Goal: Task Accomplishment & Management: Manage account settings

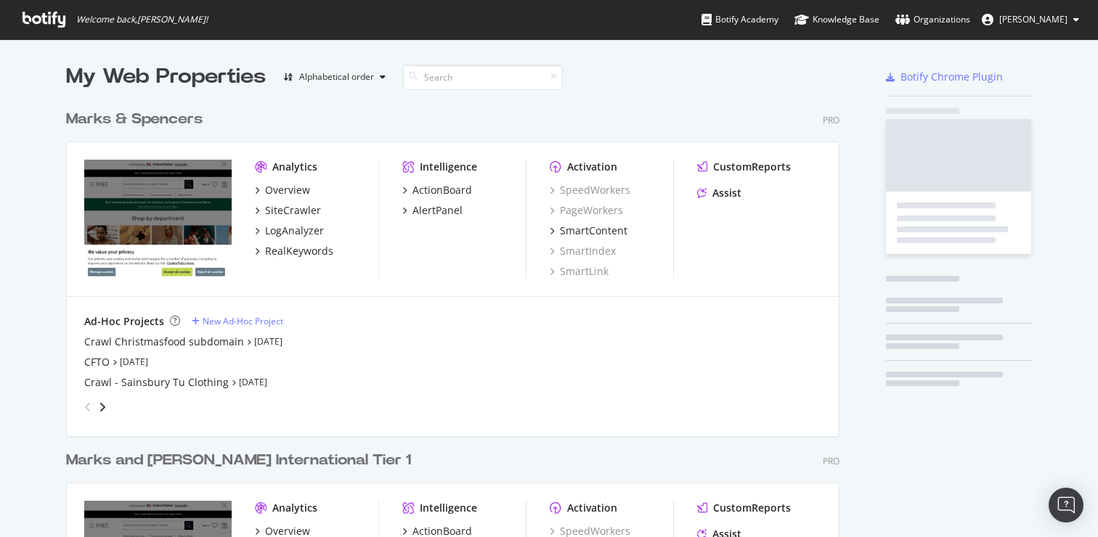
scroll to position [527, 1076]
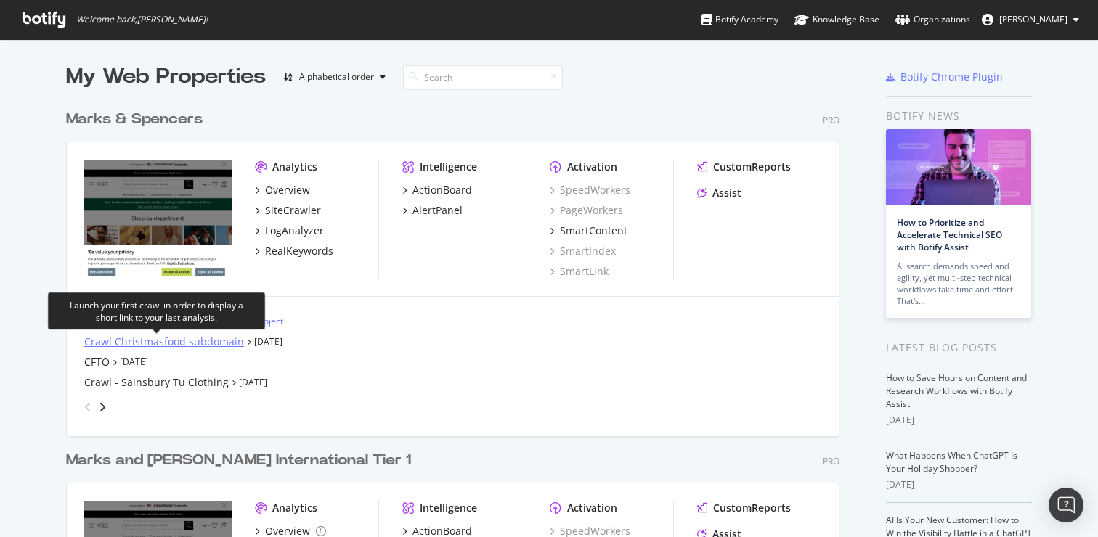
click at [174, 345] on div "Crawl Christmasfood subdomain" at bounding box center [164, 342] width 160 height 15
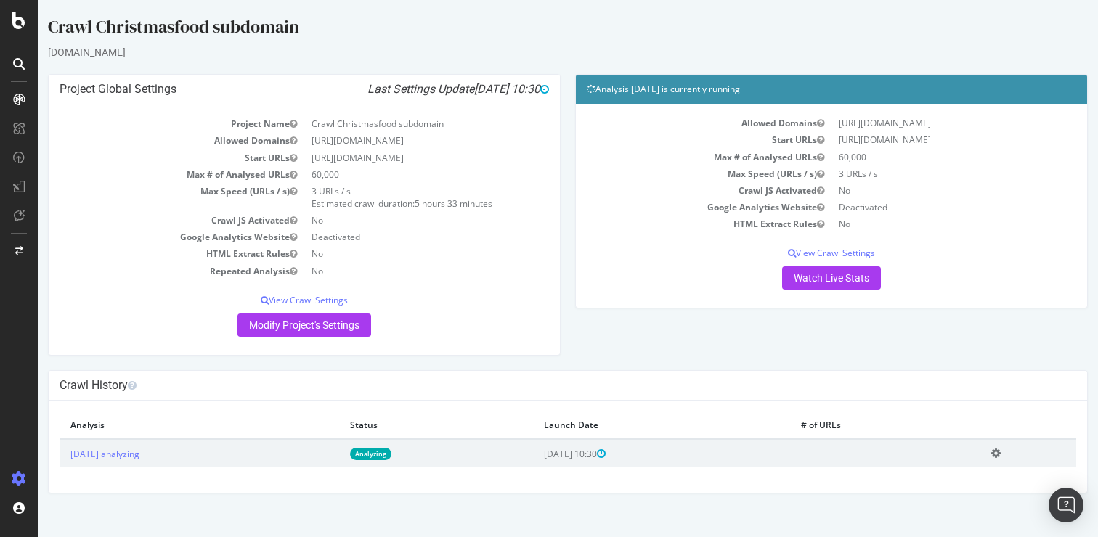
click at [391, 455] on link "Analyzing" at bounding box center [370, 454] width 41 height 12
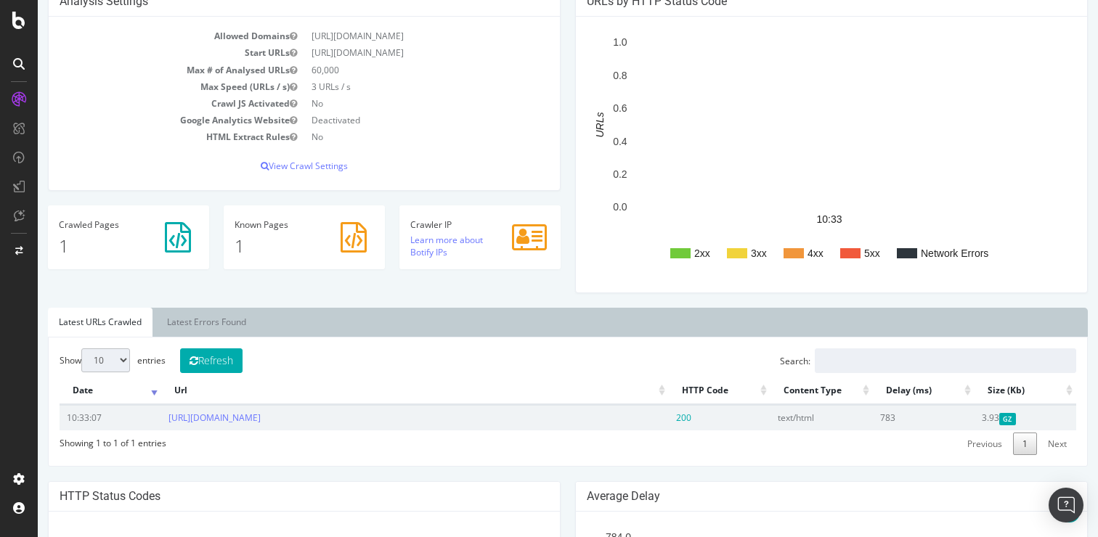
scroll to position [388, 0]
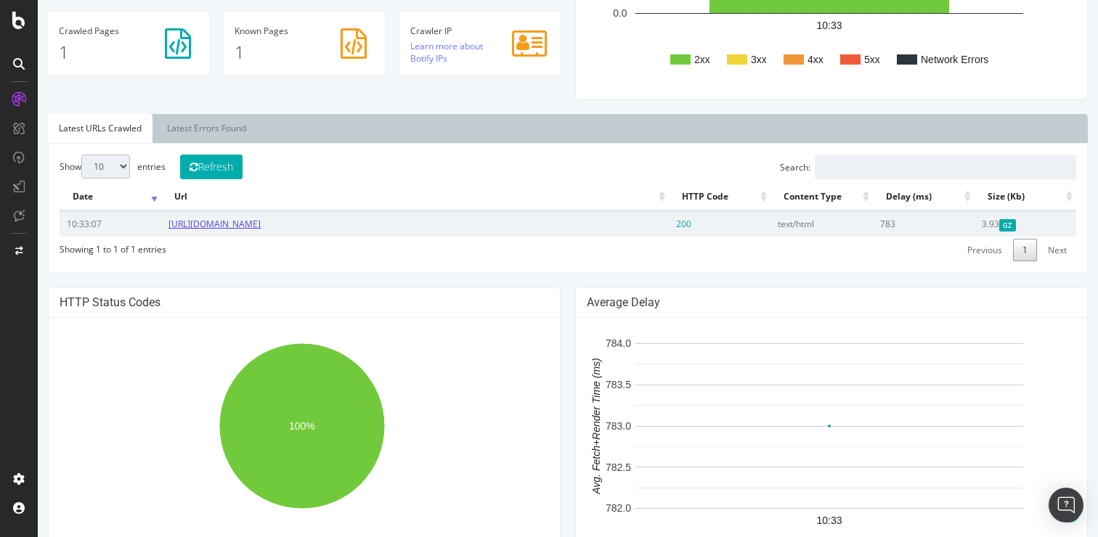
click at [261, 223] on link "[URL][DOMAIN_NAME]" at bounding box center [214, 224] width 92 height 12
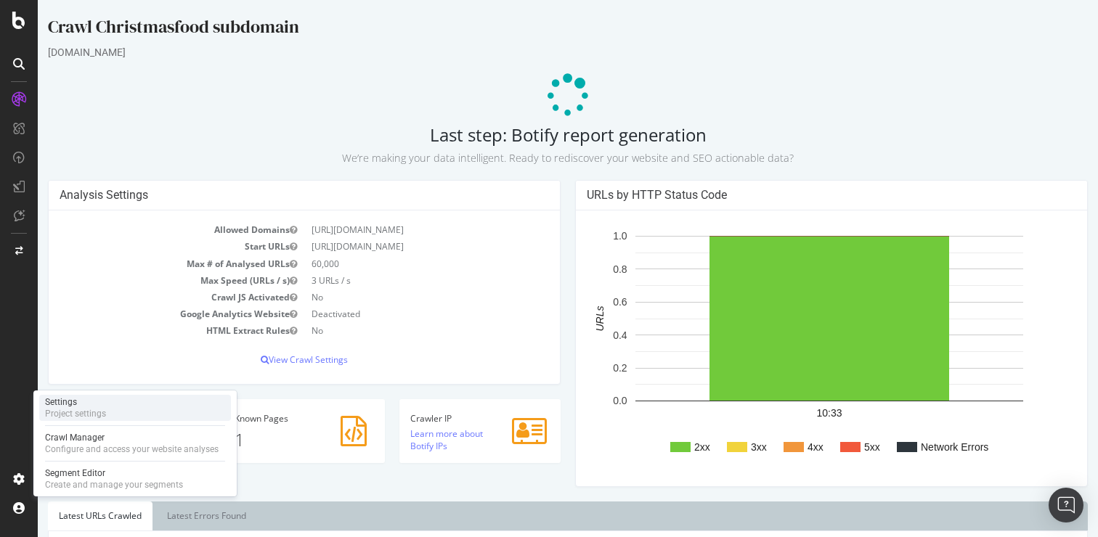
click at [83, 408] on div "Project settings" at bounding box center [75, 414] width 61 height 12
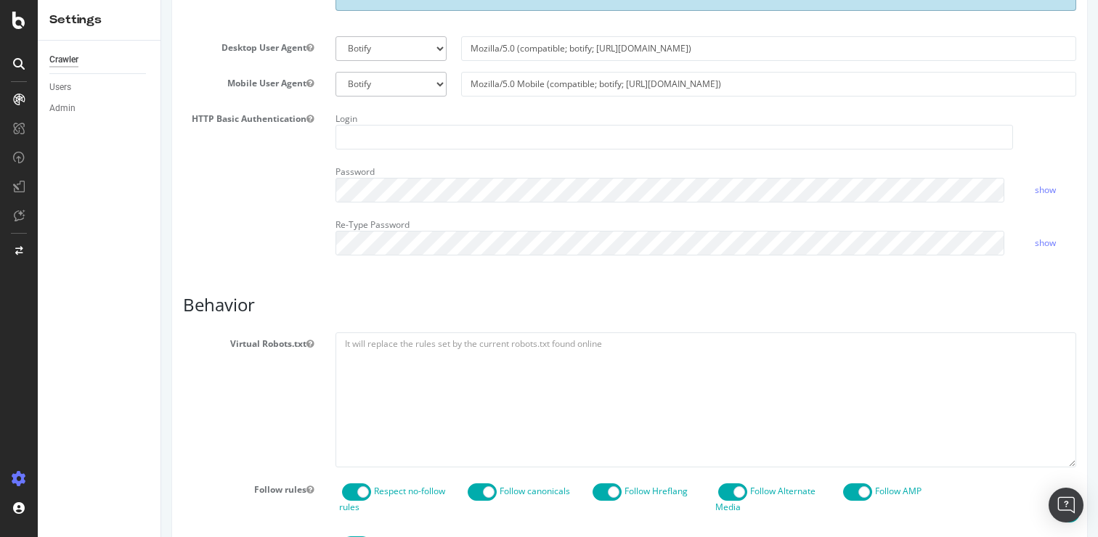
scroll to position [184, 0]
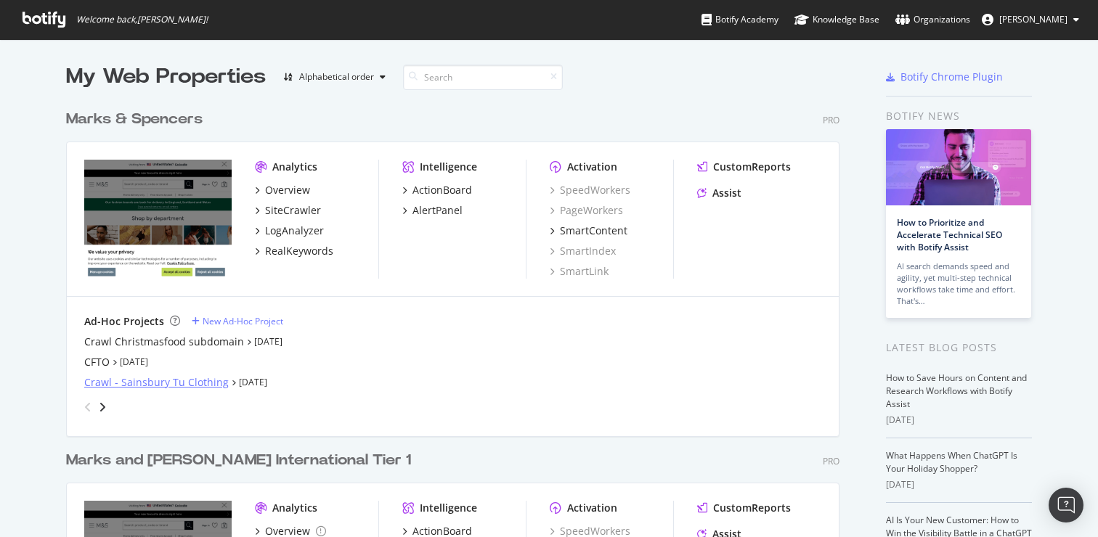
scroll to position [129, 0]
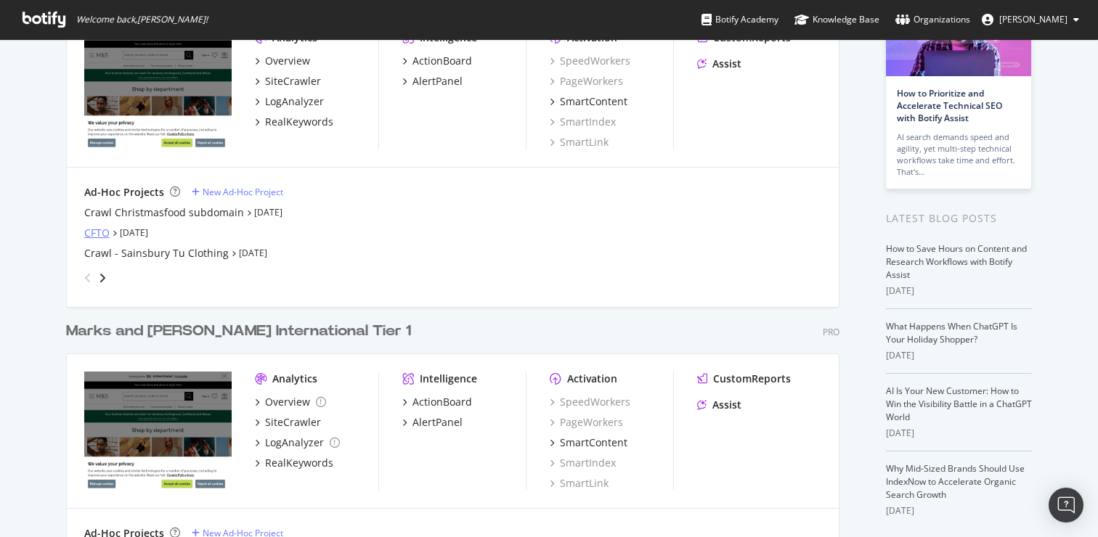
click at [92, 231] on div "CFTO" at bounding box center [96, 233] width 25 height 15
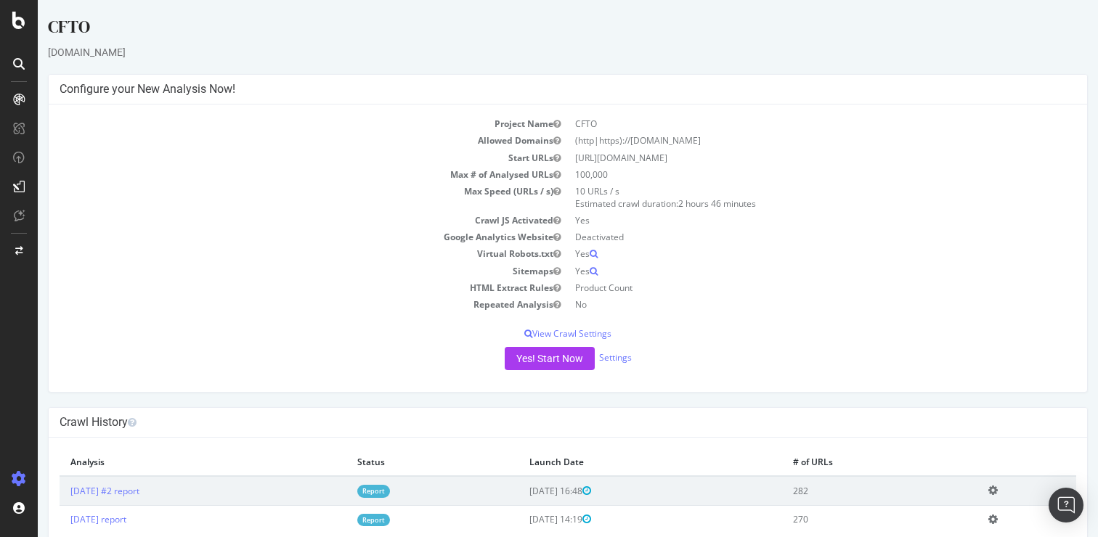
scroll to position [38, 0]
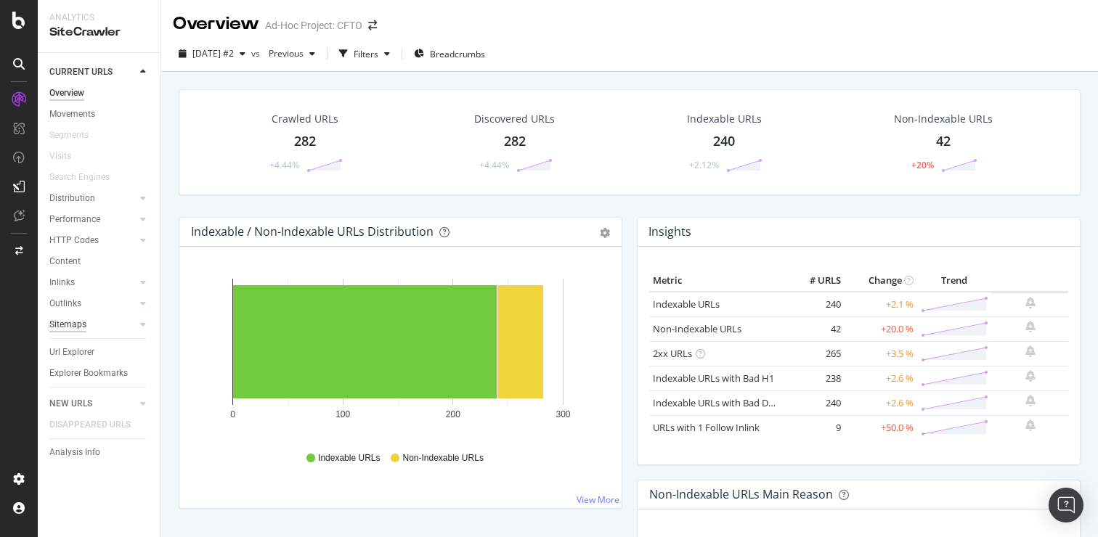
click at [71, 324] on div "Sitemaps" at bounding box center [67, 324] width 37 height 15
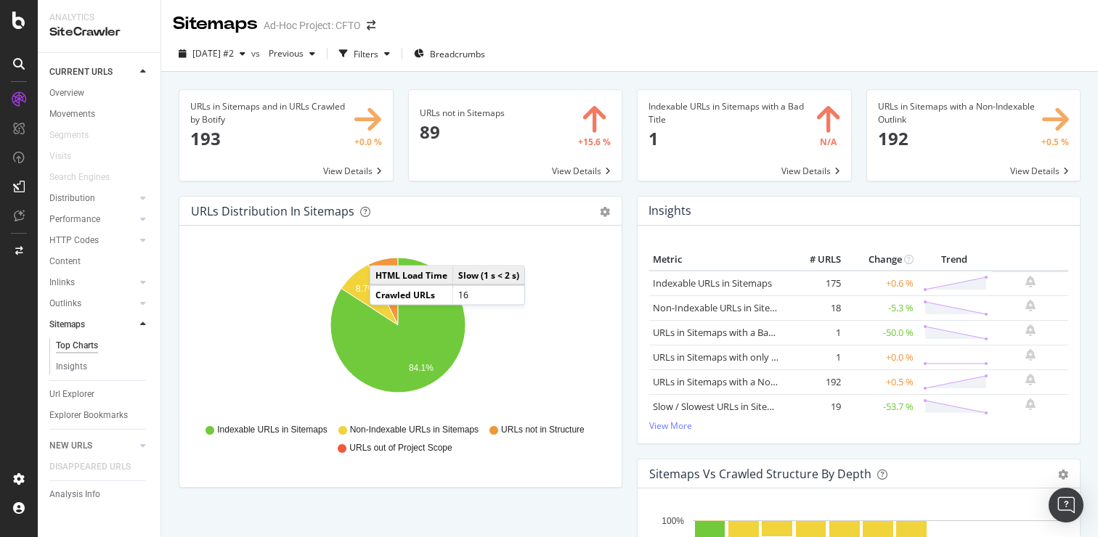
click at [444, 127] on span at bounding box center [516, 135] width 214 height 91
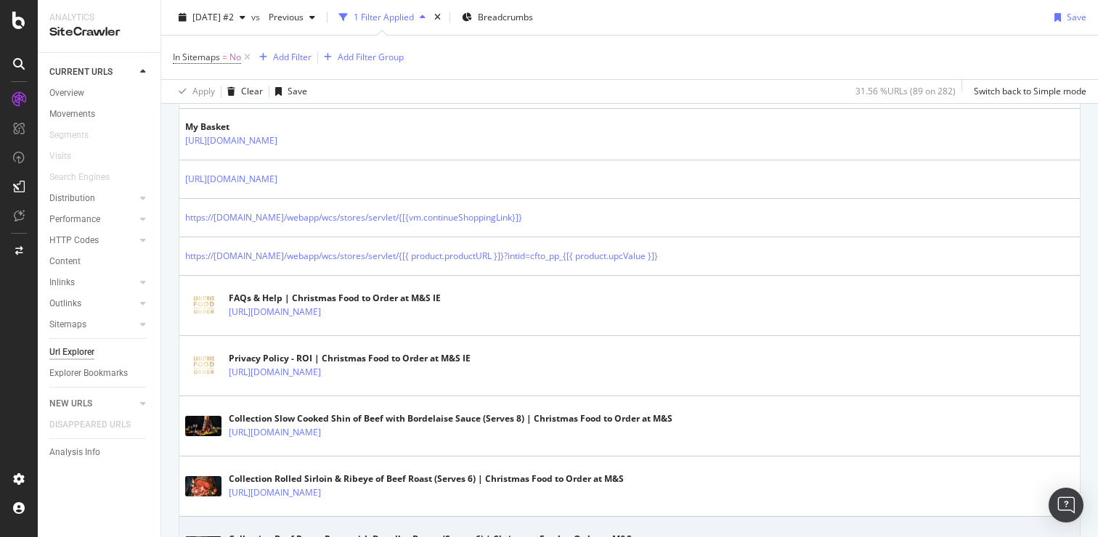
scroll to position [1163, 0]
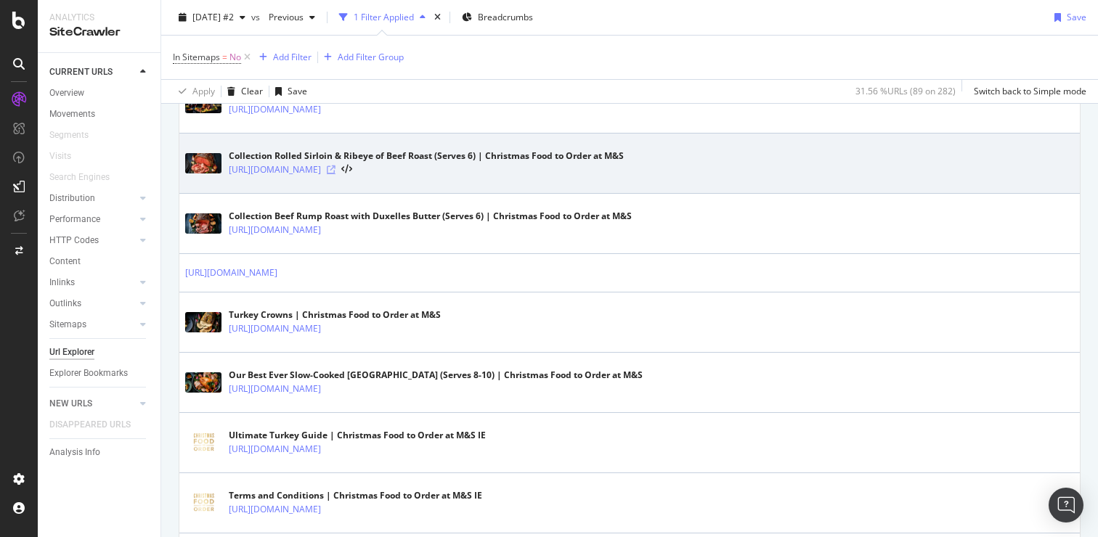
click at [336, 174] on icon at bounding box center [331, 170] width 9 height 9
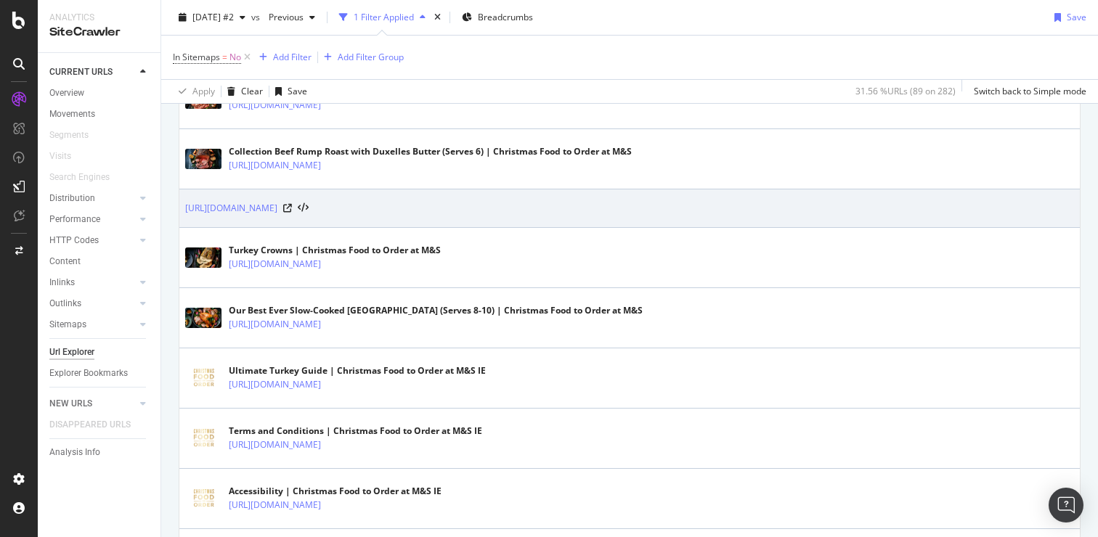
scroll to position [1357, 0]
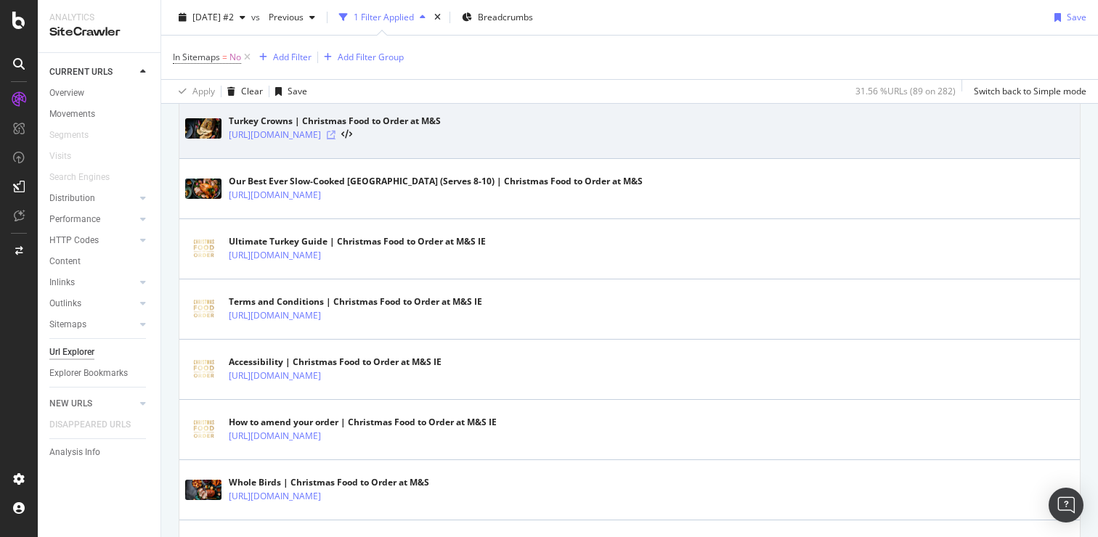
click at [336, 139] on icon at bounding box center [331, 135] width 9 height 9
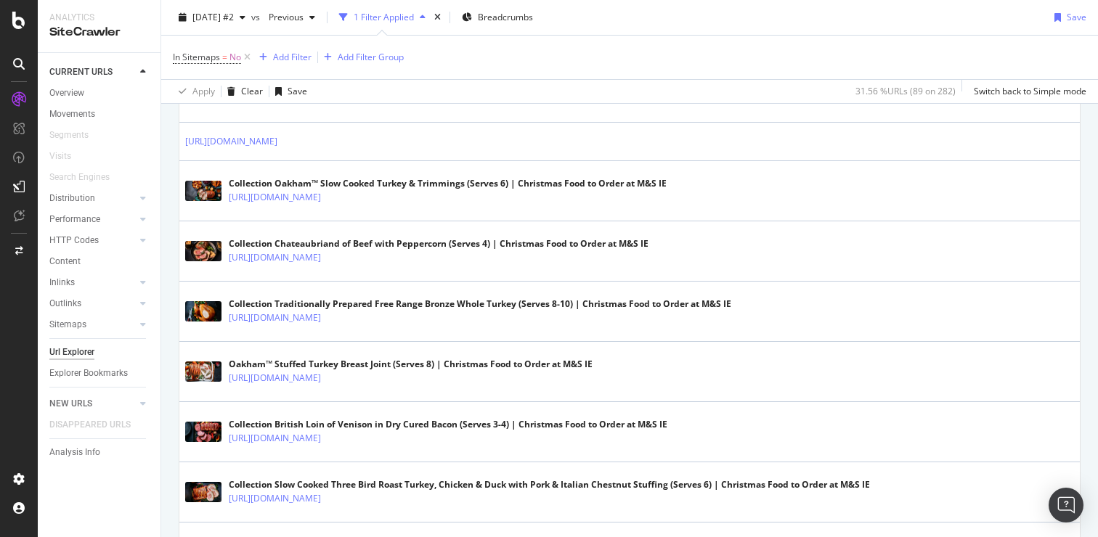
scroll to position [2134, 0]
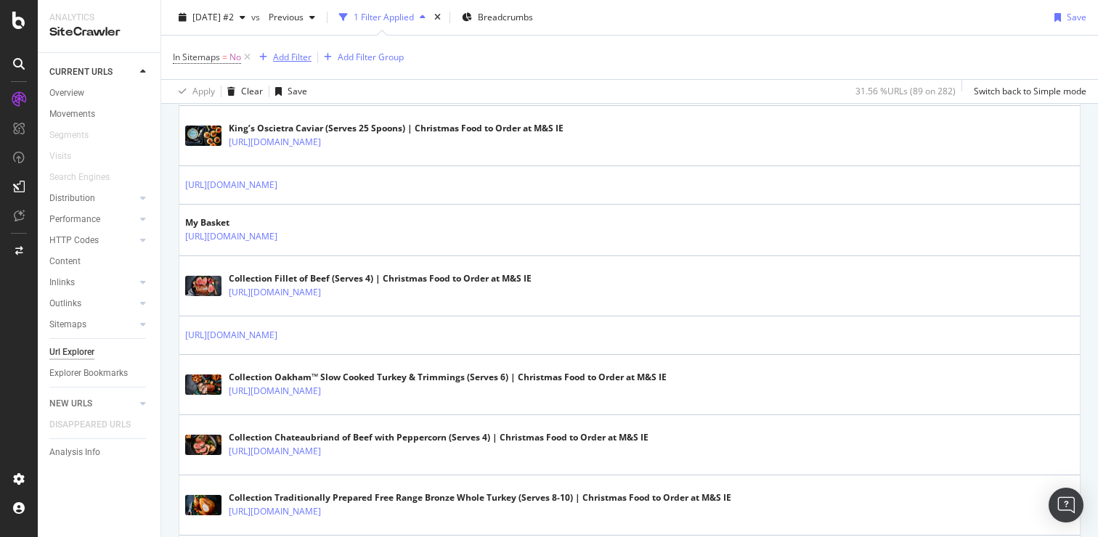
click at [296, 59] on div "Add Filter" at bounding box center [292, 57] width 38 height 12
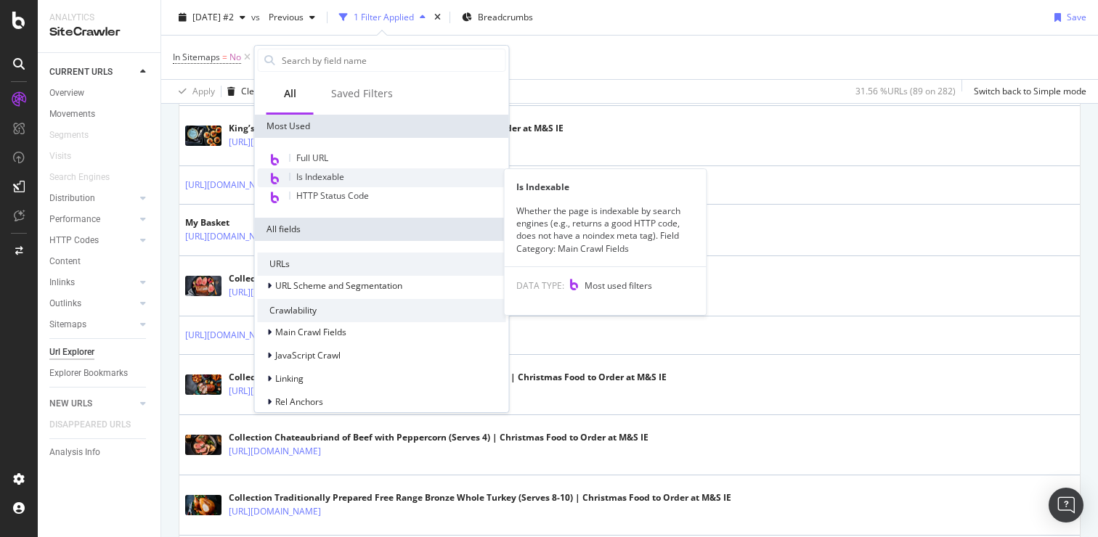
click at [315, 181] on span "Is Indexable" at bounding box center [320, 177] width 48 height 12
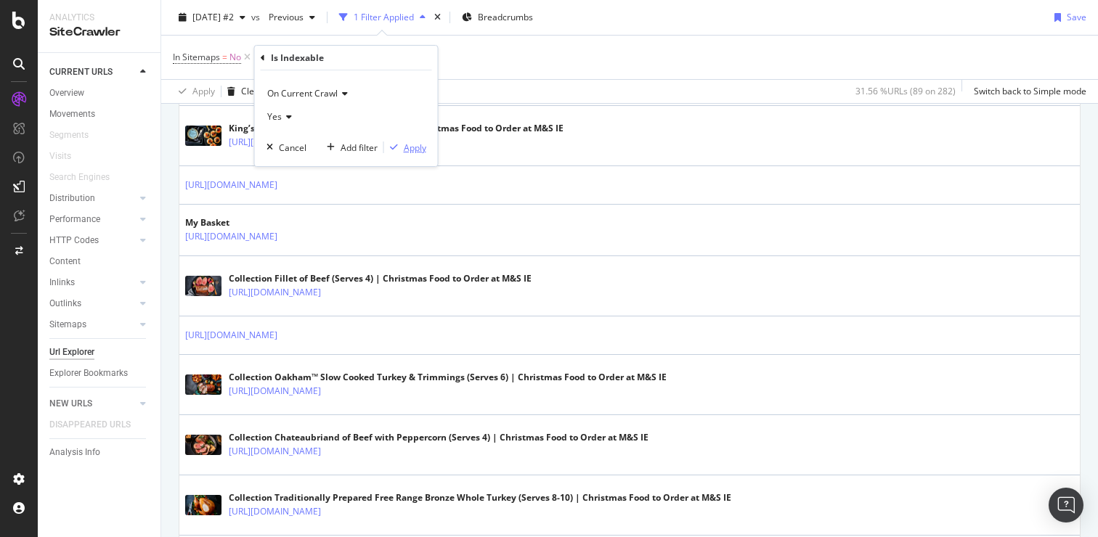
click at [412, 147] on div "Apply" at bounding box center [415, 148] width 23 height 12
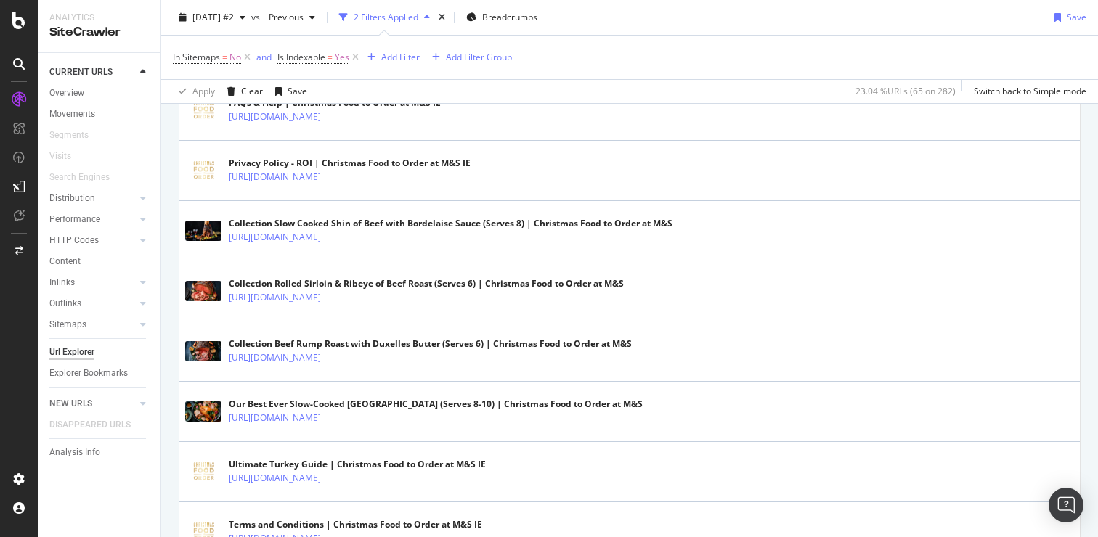
scroll to position [856, 0]
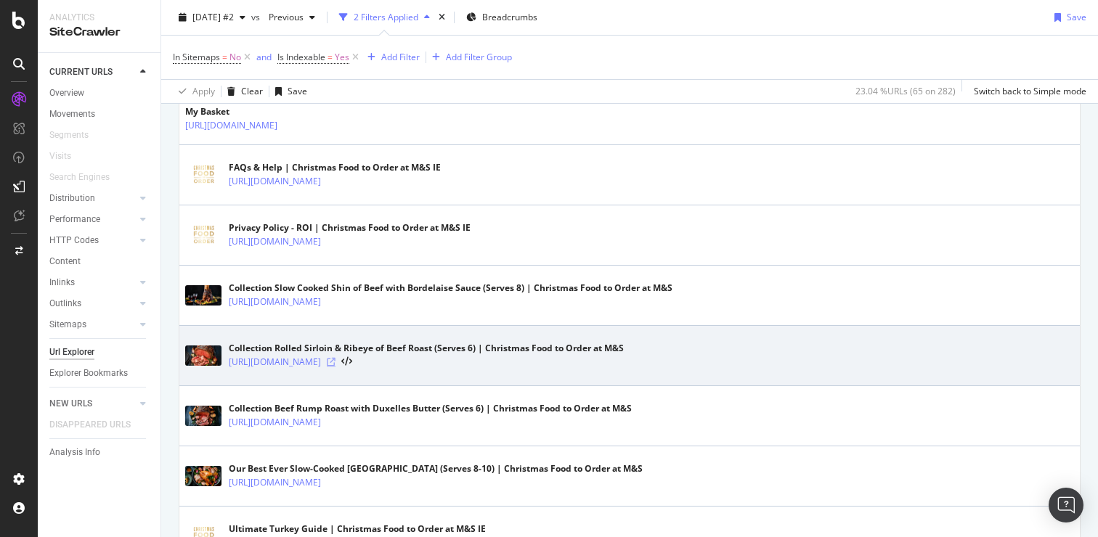
click at [336, 367] on icon at bounding box center [331, 362] width 9 height 9
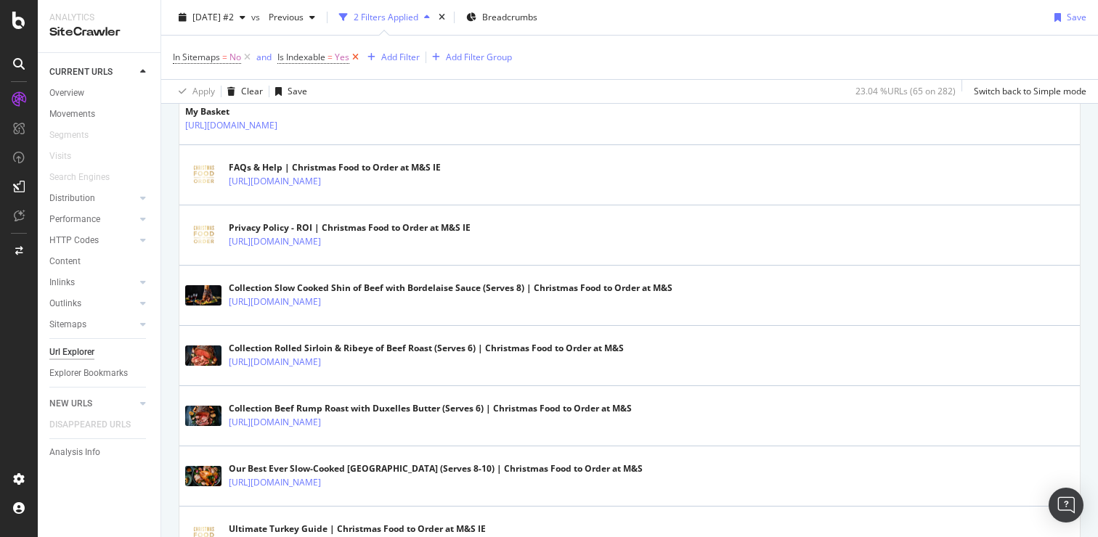
click at [353, 63] on icon at bounding box center [355, 57] width 12 height 15
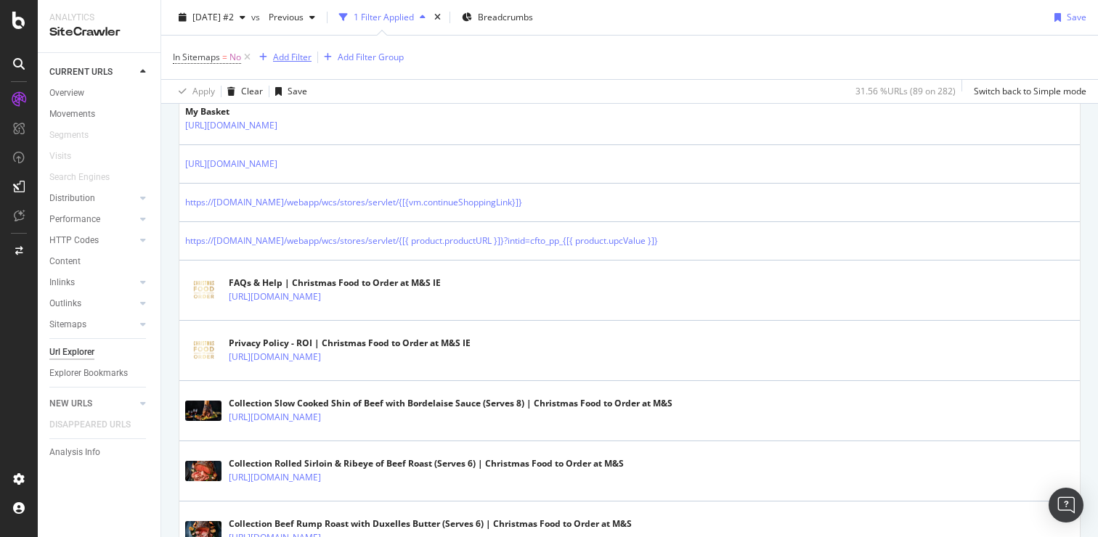
click at [306, 57] on div "Add Filter" at bounding box center [292, 57] width 38 height 12
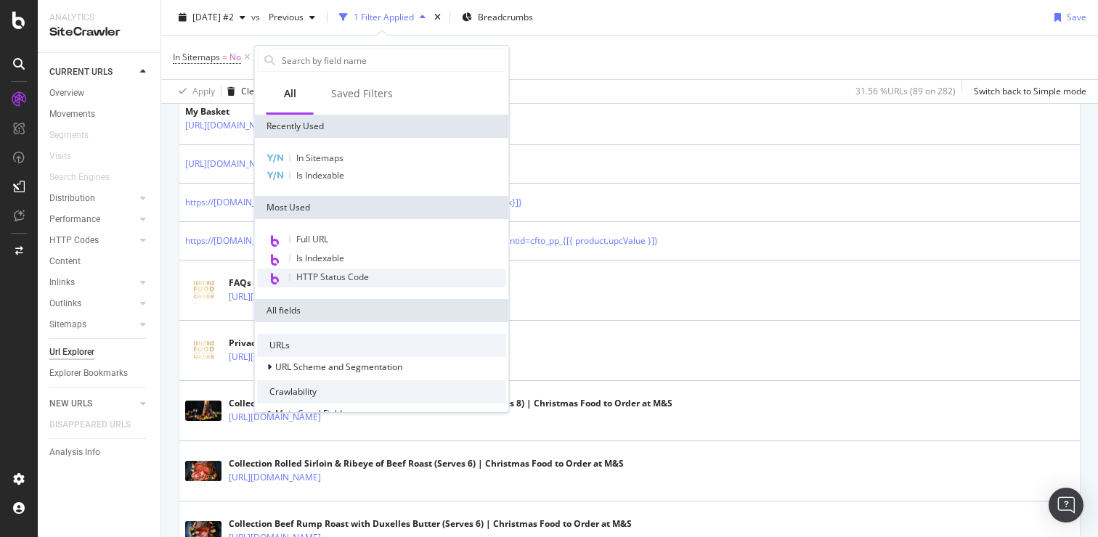
click at [333, 274] on span "HTTP Status Code" at bounding box center [332, 277] width 73 height 12
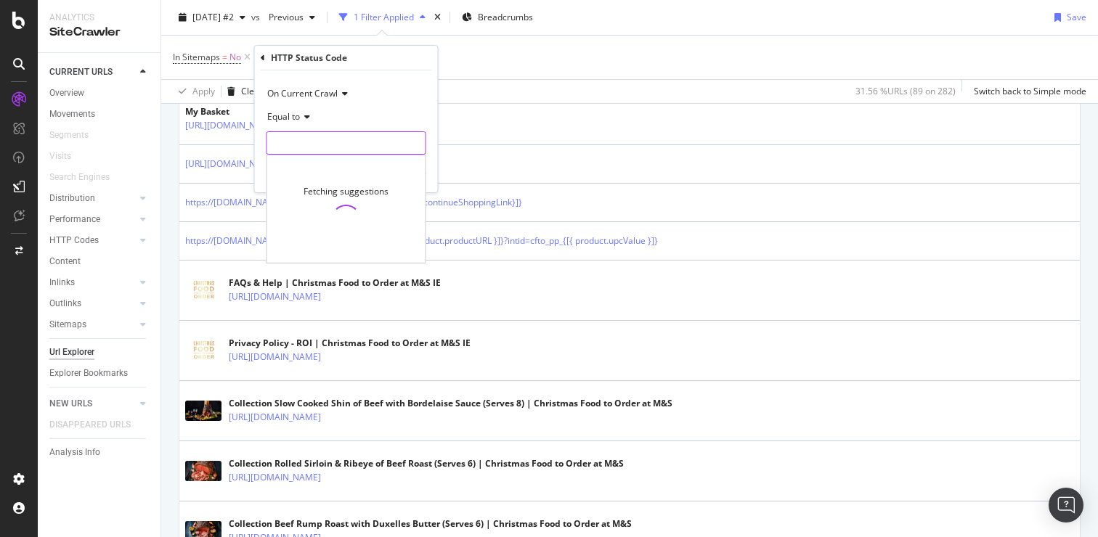
click at [312, 138] on input "number" at bounding box center [347, 142] width 160 height 23
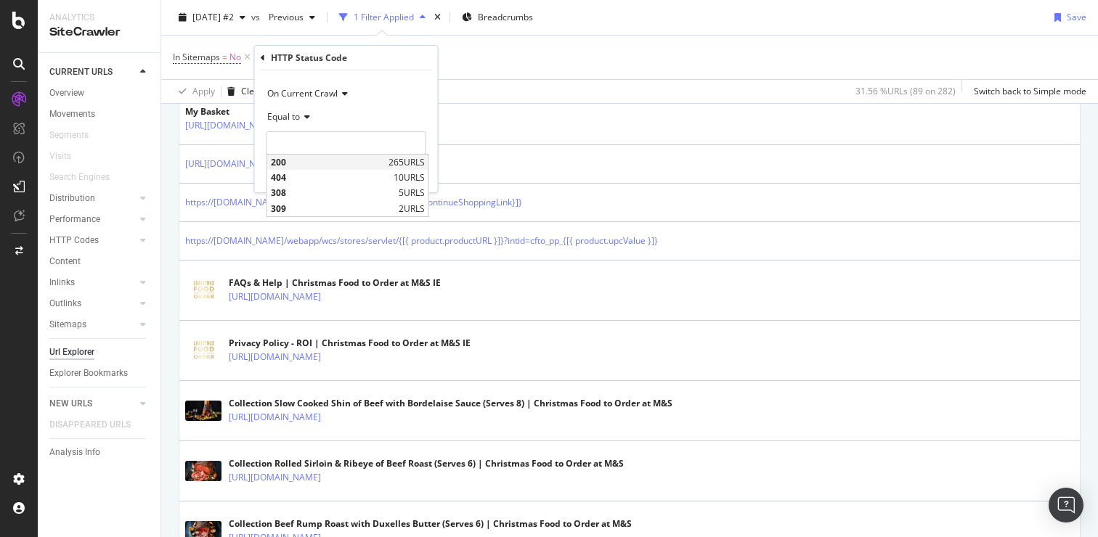
click at [304, 160] on span "200" at bounding box center [328, 162] width 114 height 12
type input "200"
click at [418, 175] on div "Apply" at bounding box center [415, 174] width 23 height 12
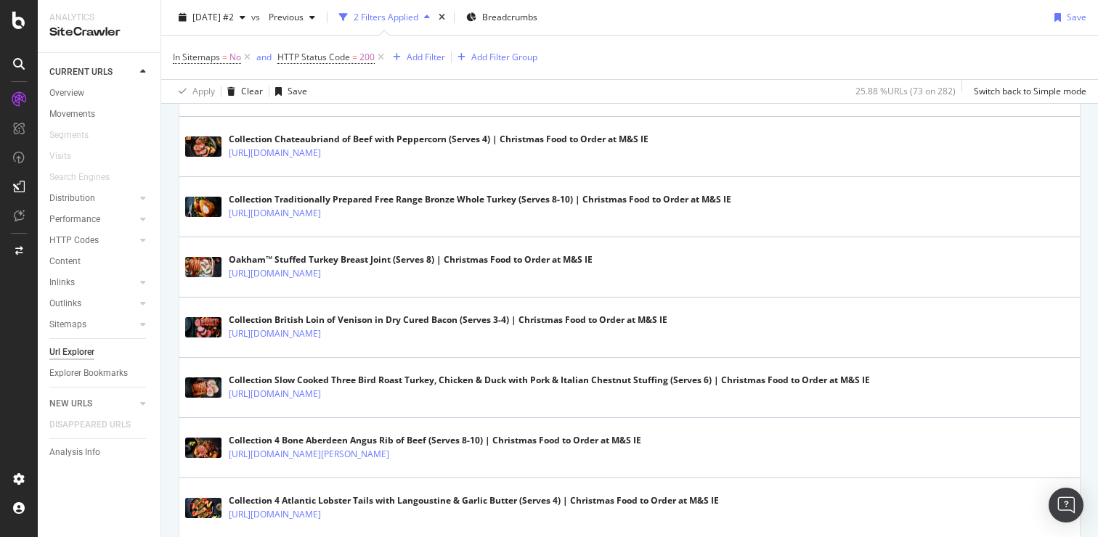
scroll to position [2149, 0]
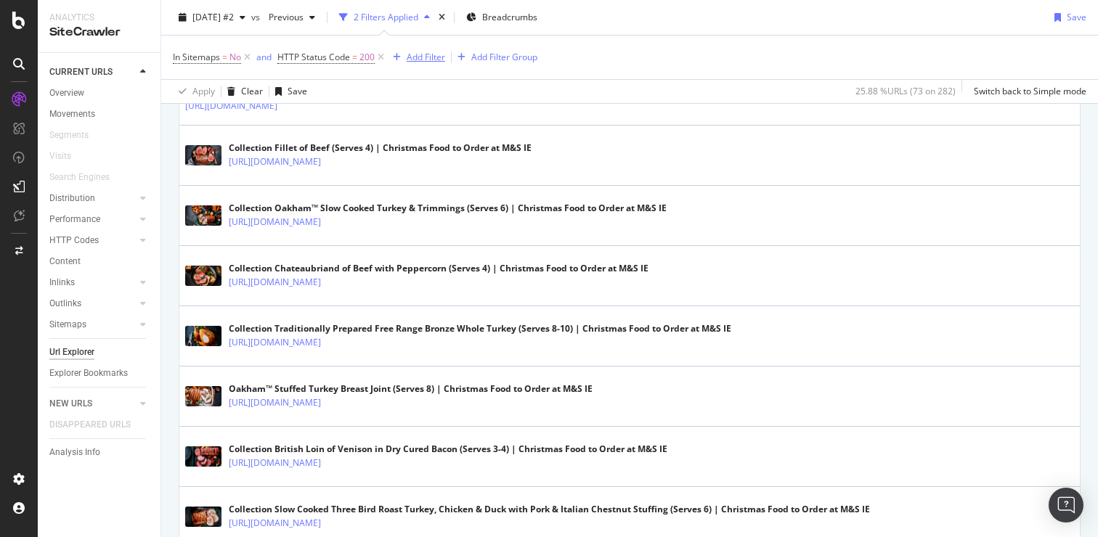
click at [433, 60] on div "Add Filter" at bounding box center [426, 57] width 38 height 12
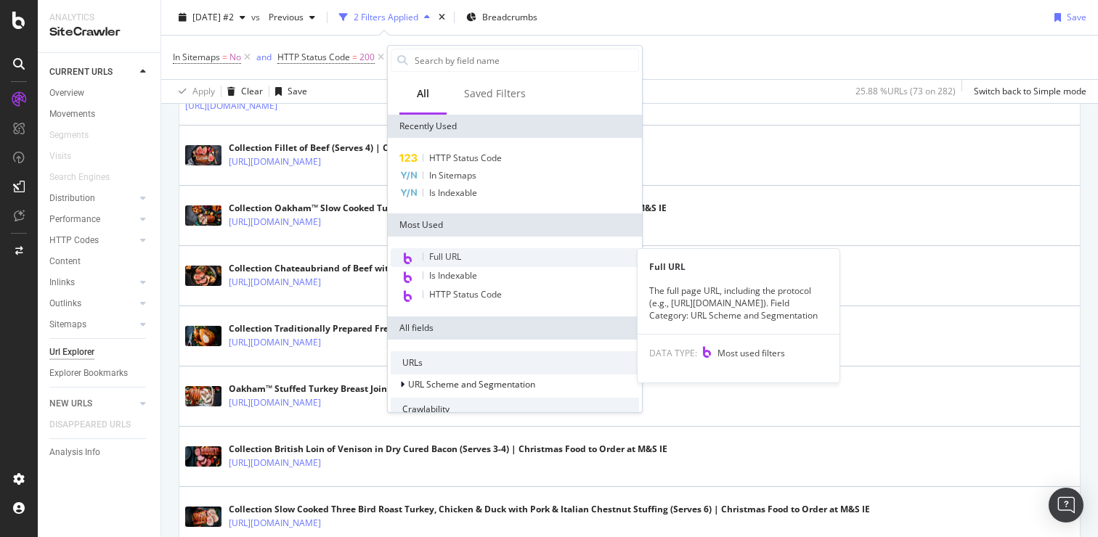
click at [466, 264] on div "Full URL" at bounding box center [515, 257] width 248 height 19
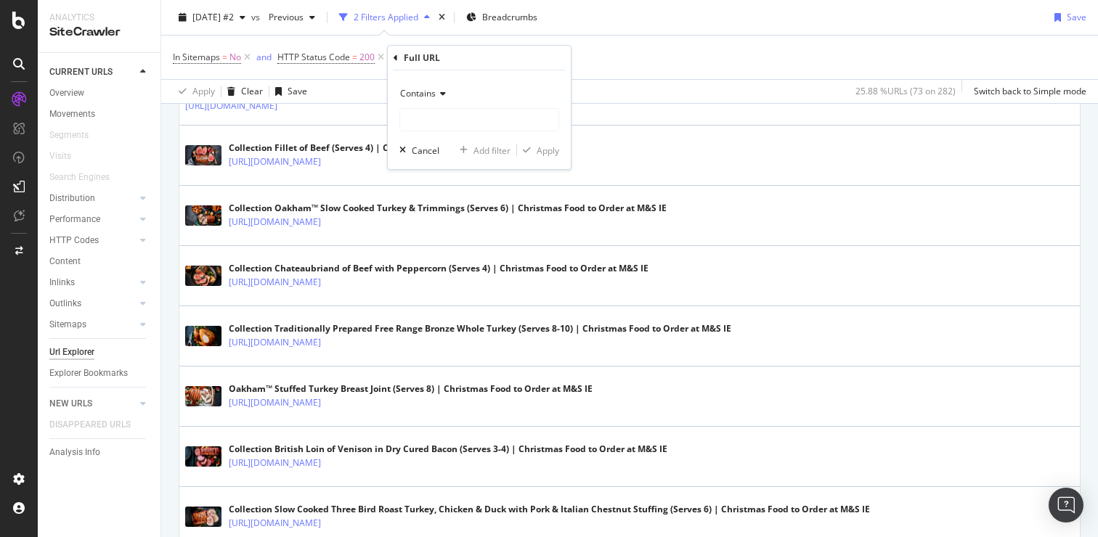
click at [434, 99] on div "Contains" at bounding box center [479, 93] width 160 height 23
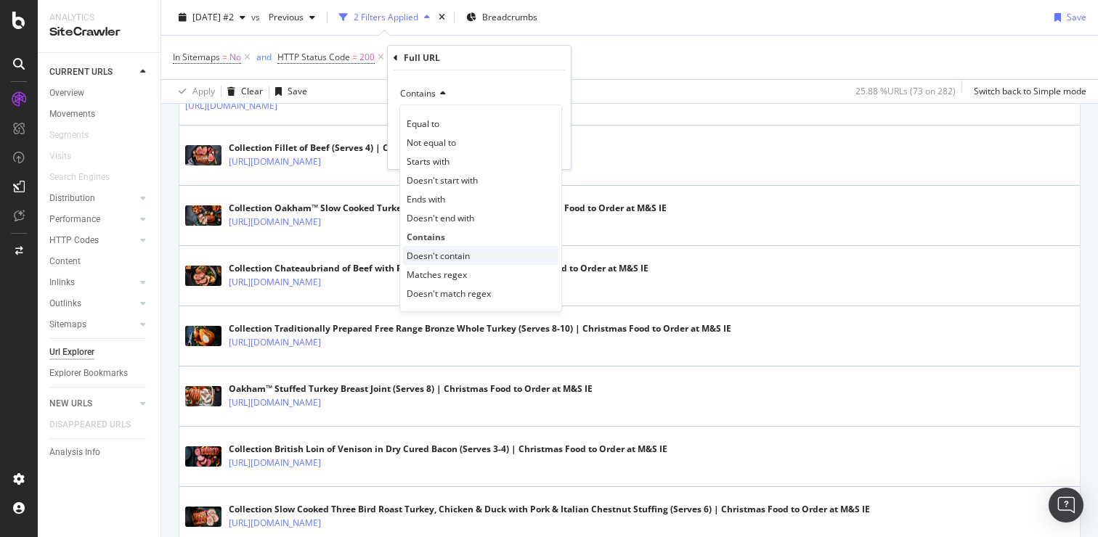
click at [448, 257] on span "Doesn't contain" at bounding box center [438, 256] width 63 height 12
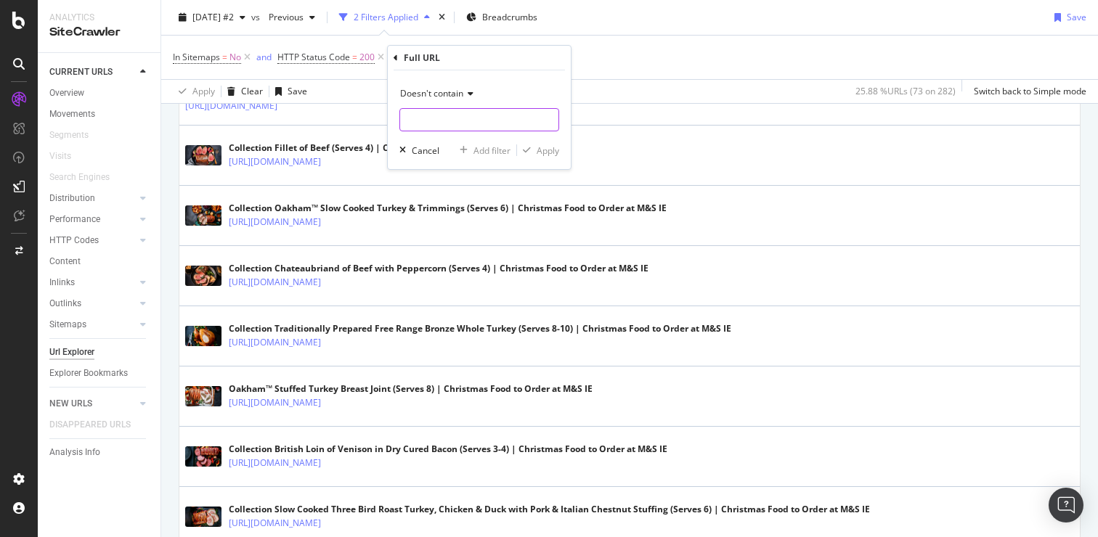
click at [439, 118] on input "text" at bounding box center [479, 119] width 158 height 23
type input "webapp"
click at [548, 148] on div "Apply" at bounding box center [548, 151] width 23 height 12
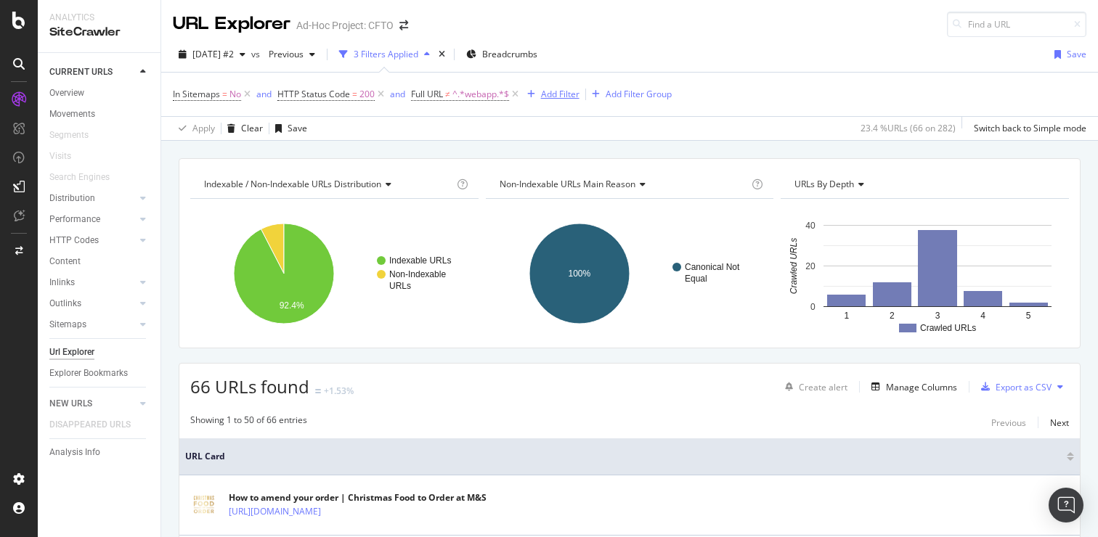
click at [543, 95] on div "Add Filter" at bounding box center [560, 94] width 38 height 12
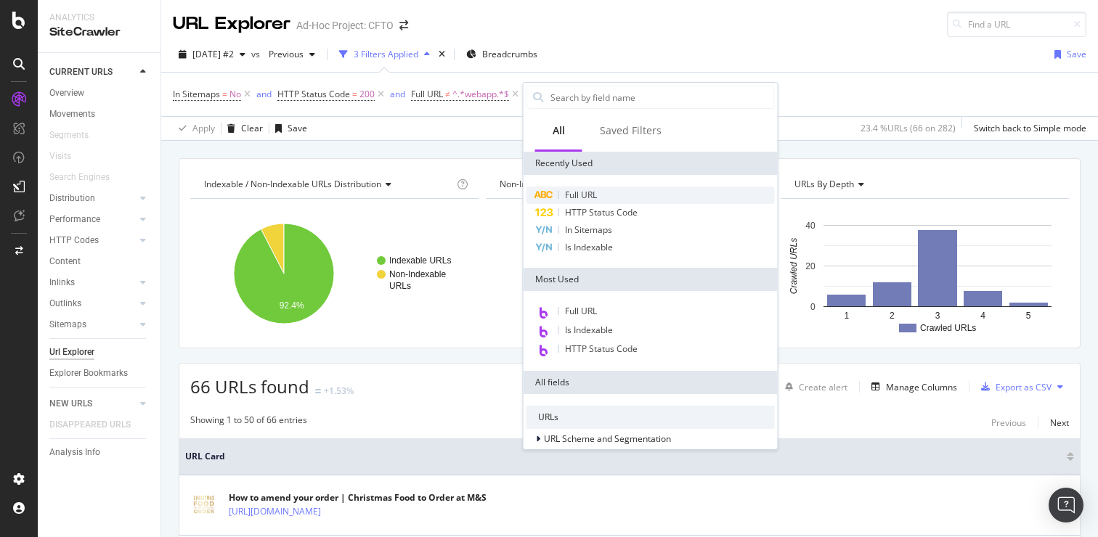
click at [571, 198] on span "Full URL" at bounding box center [581, 195] width 32 height 12
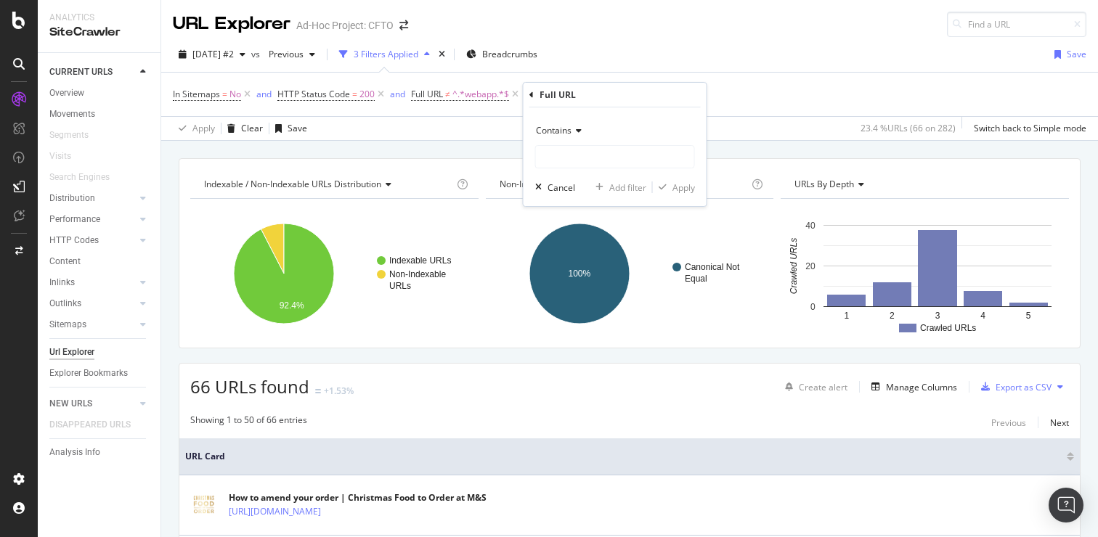
click at [558, 139] on div "Contains" at bounding box center [615, 130] width 160 height 23
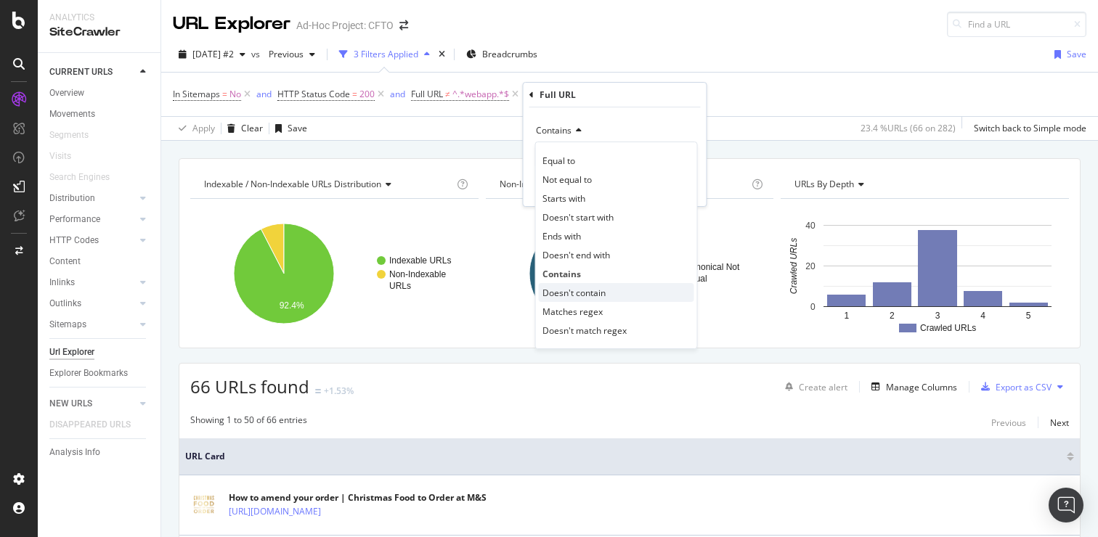
click at [584, 291] on span "Doesn't contain" at bounding box center [574, 293] width 63 height 12
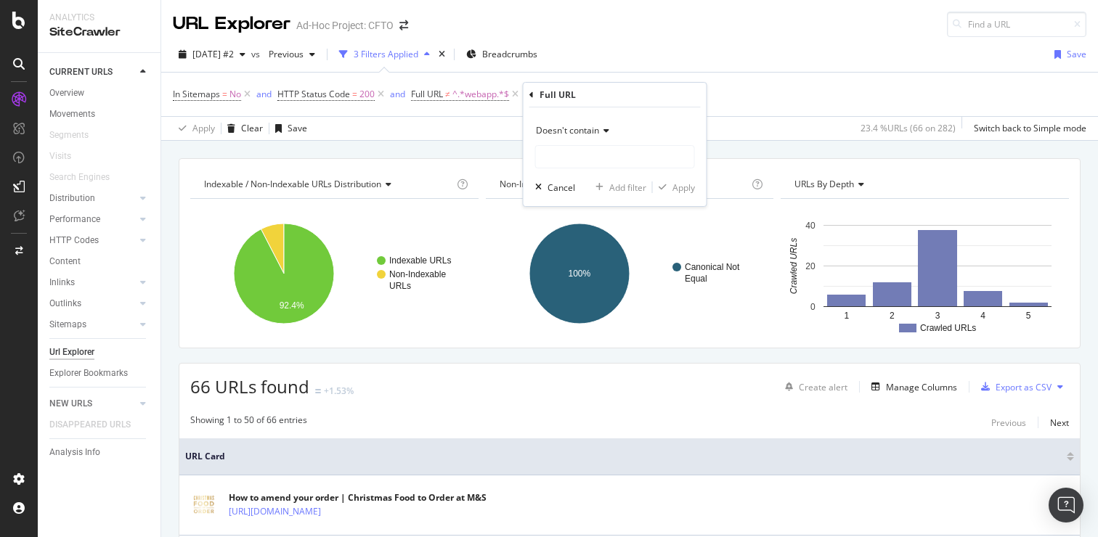
click at [581, 134] on span "Doesn't contain" at bounding box center [567, 130] width 63 height 12
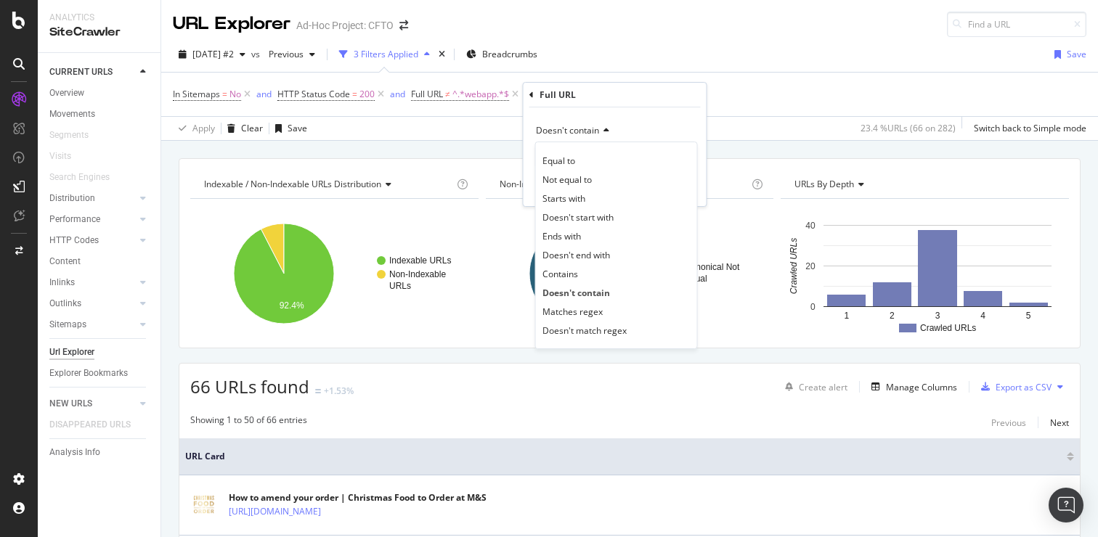
click at [582, 134] on span "Doesn't contain" at bounding box center [567, 130] width 63 height 12
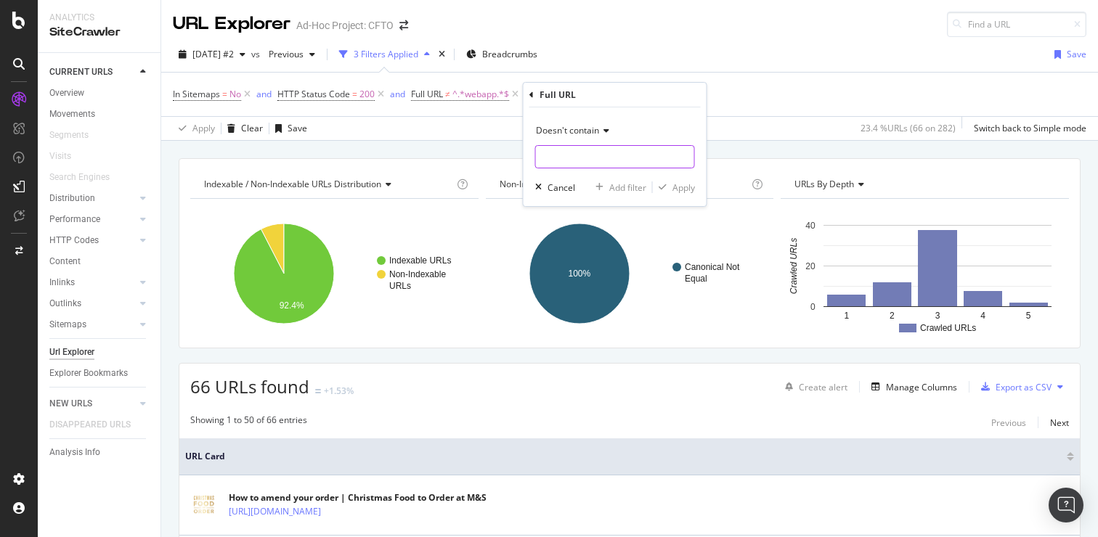
click at [625, 154] on input "text" at bounding box center [615, 156] width 158 height 23
type input "/s/"
click at [690, 184] on div "Apply" at bounding box center [684, 188] width 23 height 12
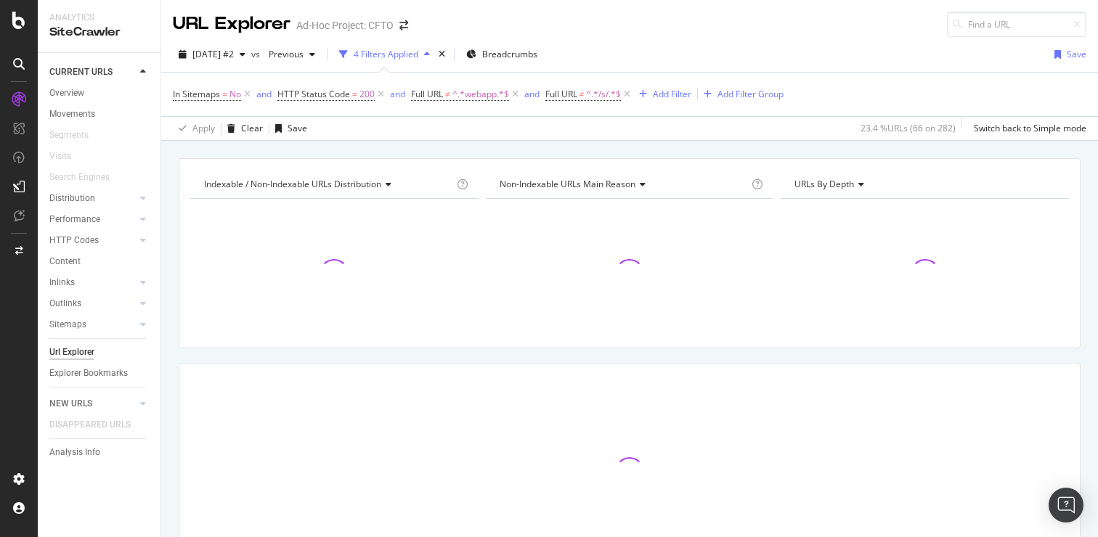
click at [601, 131] on div "Apply Clear Save 23.4 % URLs ( 66 on 282 ) Switch back to Simple mode" at bounding box center [629, 128] width 937 height 24
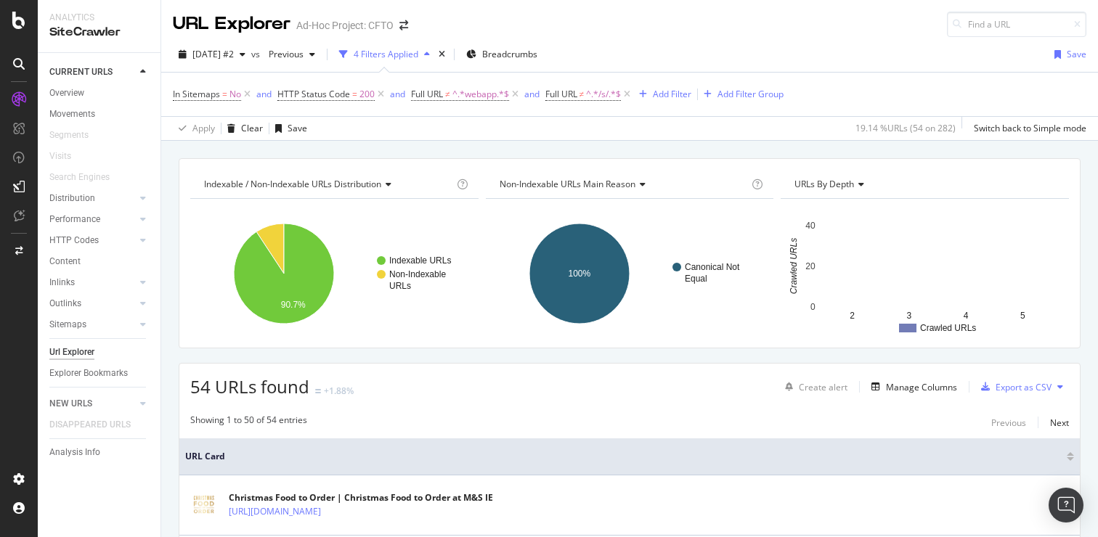
scroll to position [259, 0]
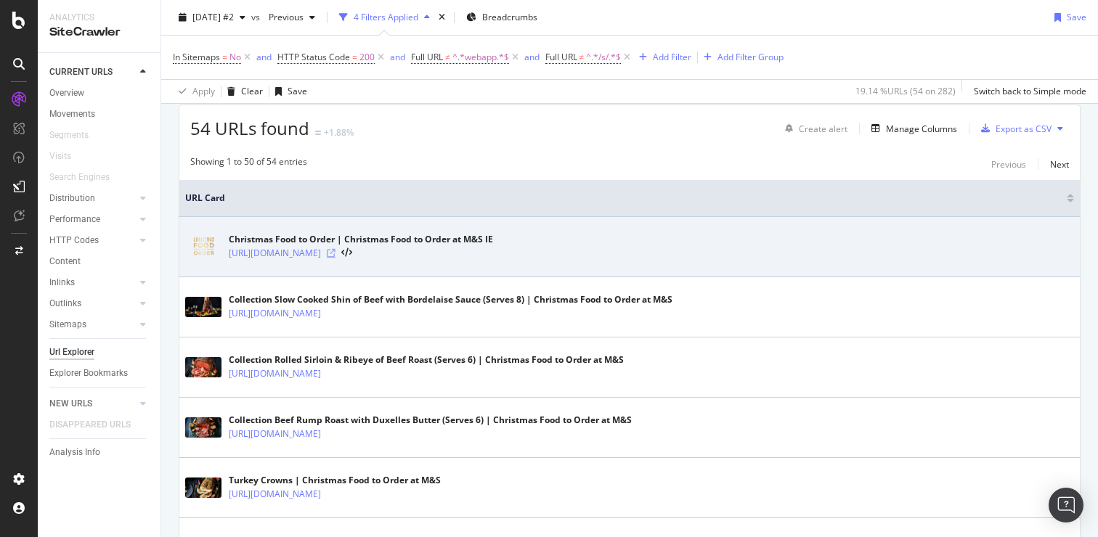
click at [336, 254] on icon at bounding box center [331, 253] width 9 height 9
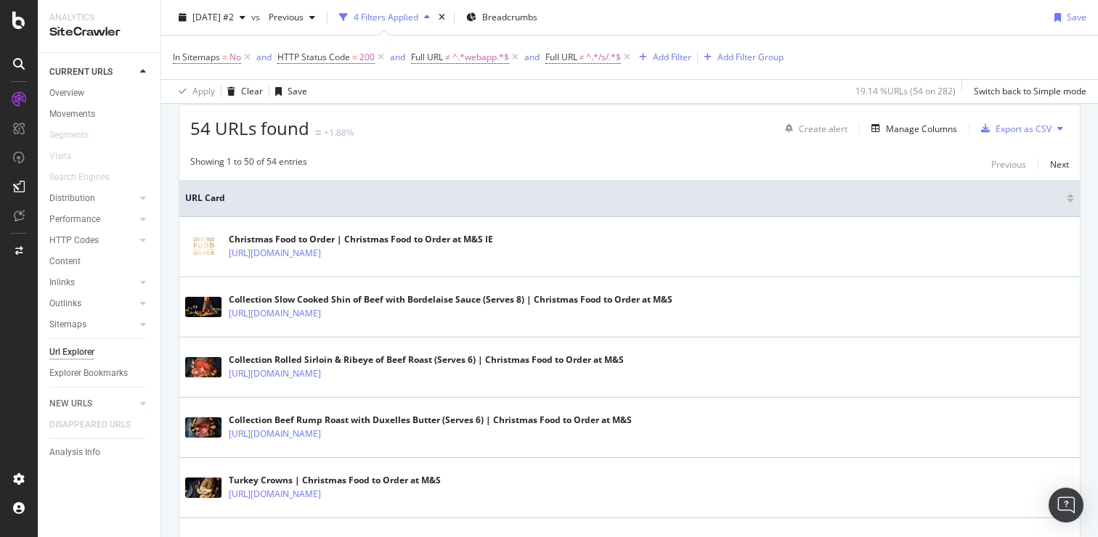
click at [671, 214] on th "URL Card" at bounding box center [629, 198] width 901 height 37
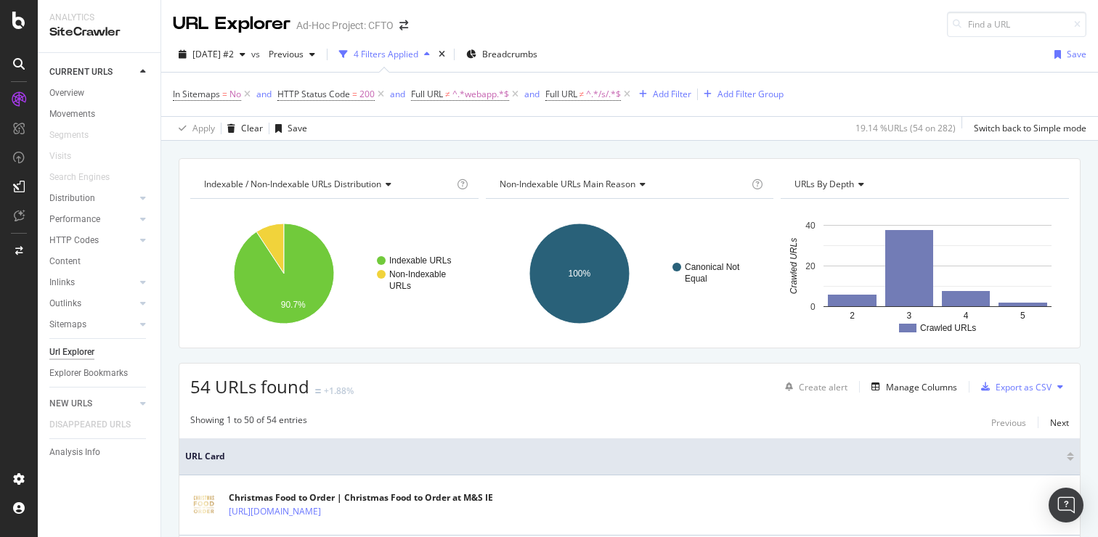
scroll to position [194, 0]
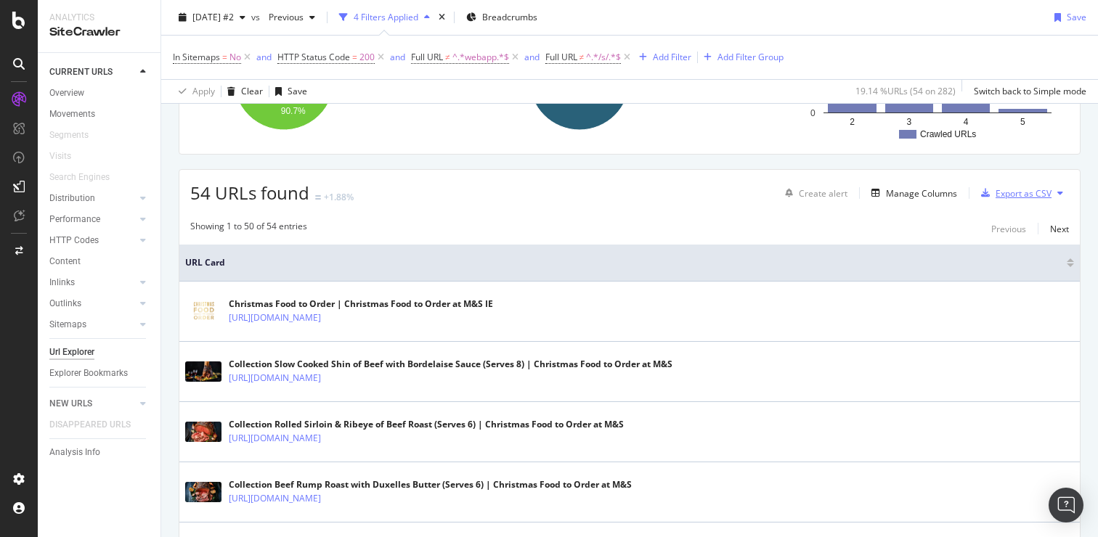
click at [981, 194] on icon "button" at bounding box center [985, 193] width 9 height 9
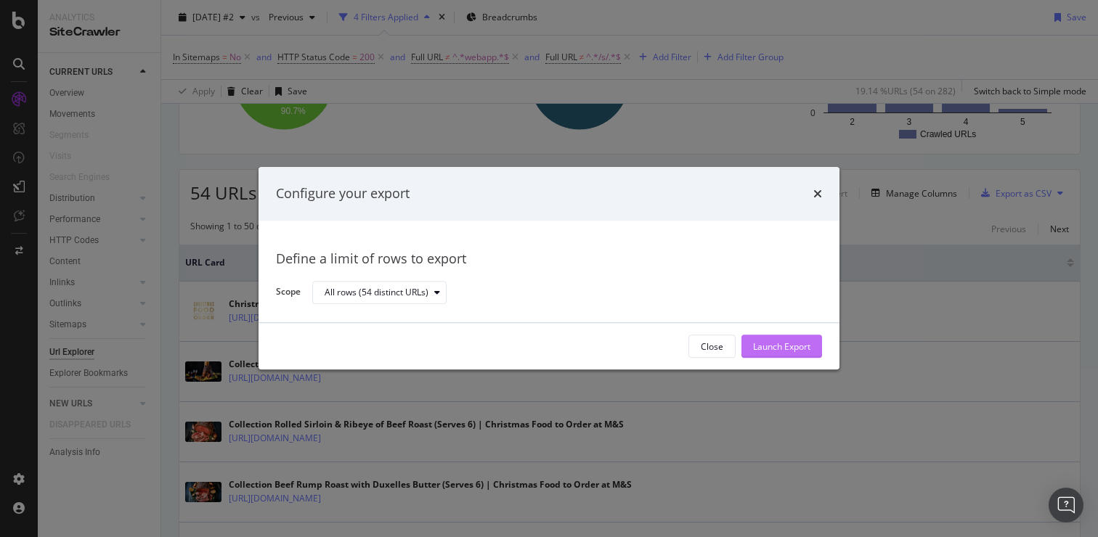
click at [768, 340] on div "Launch Export" at bounding box center [781, 347] width 57 height 22
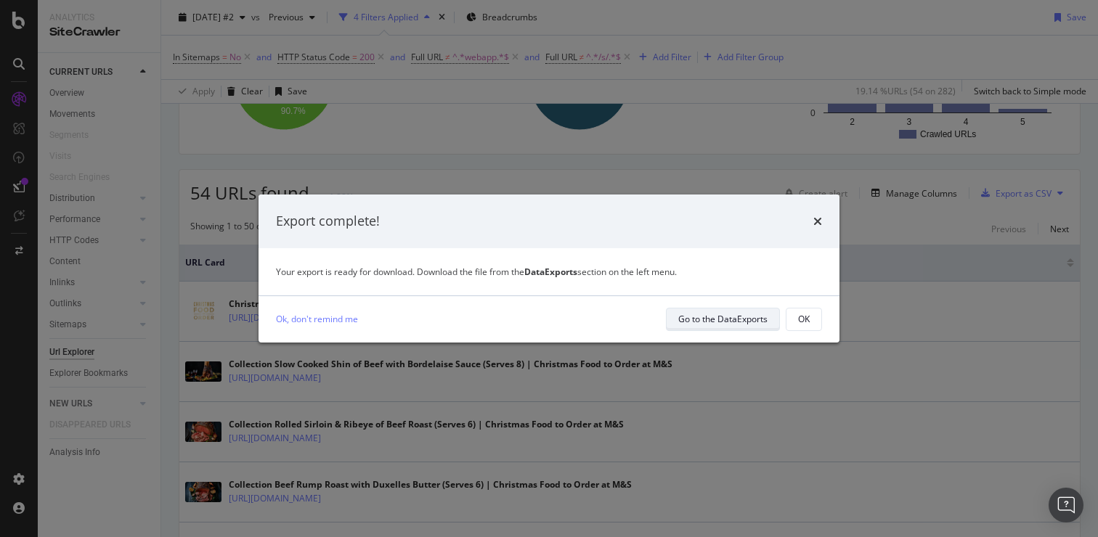
click at [672, 314] on button "Go to the DataExports" at bounding box center [723, 319] width 114 height 23
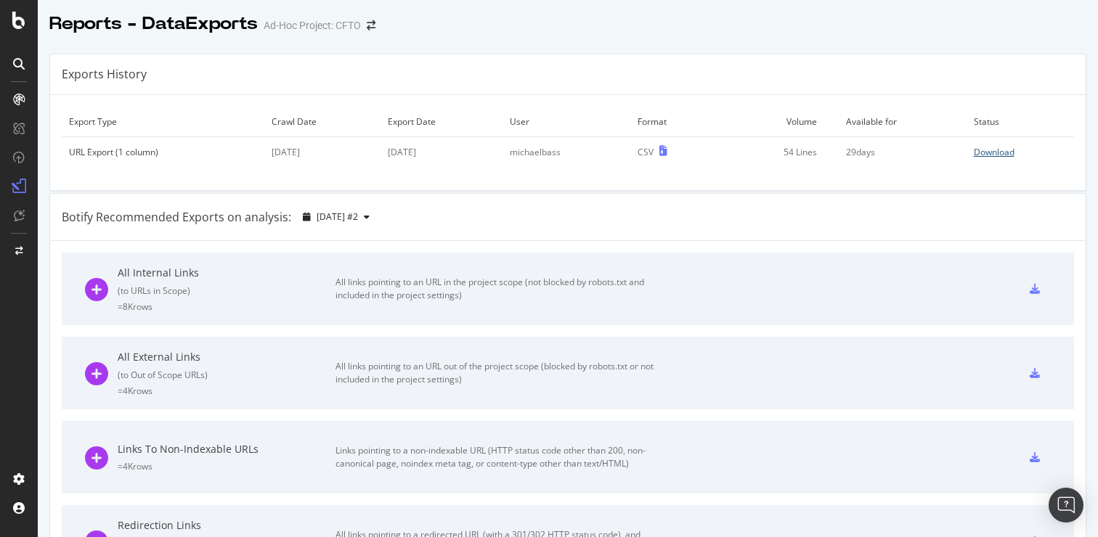
click at [984, 150] on div "Download" at bounding box center [994, 152] width 41 height 12
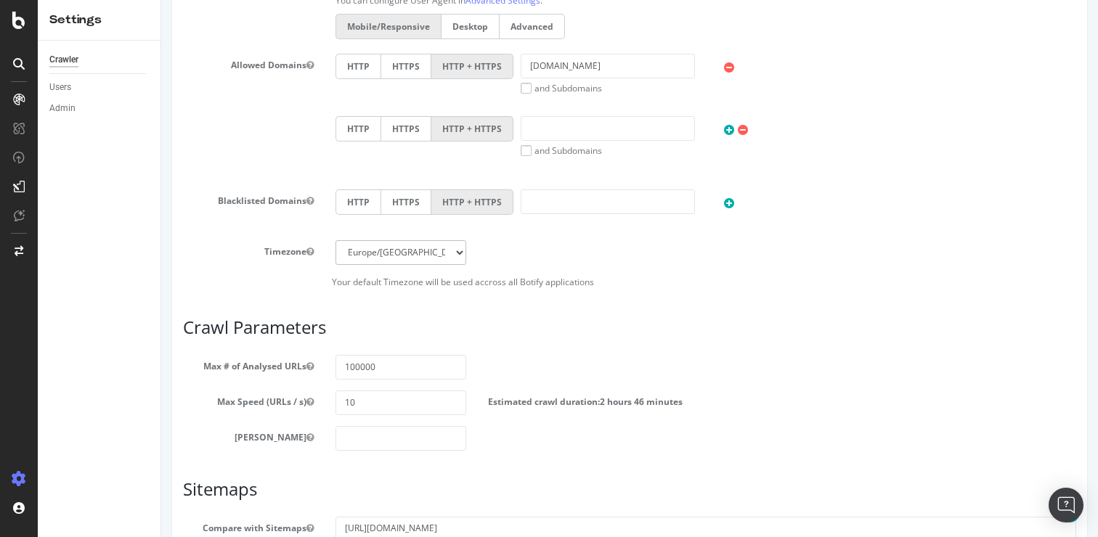
scroll to position [690, 0]
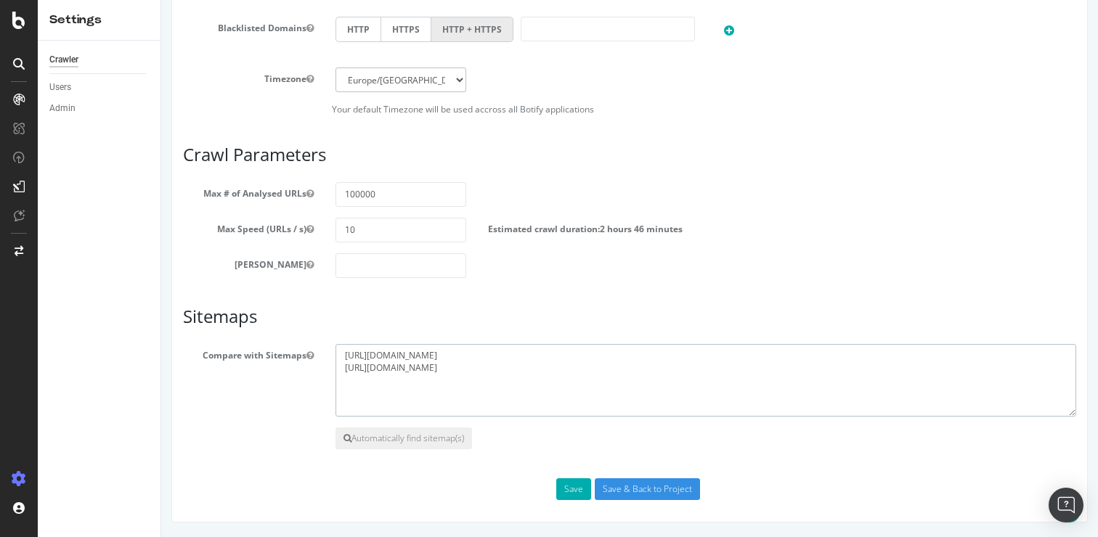
drag, startPoint x: 649, startPoint y: 366, endPoint x: 345, endPoint y: 365, distance: 303.6
click at [345, 365] on textarea "[URL][DOMAIN_NAME] [URL][DOMAIN_NAME]" at bounding box center [706, 380] width 741 height 73
